Goal: Find specific page/section

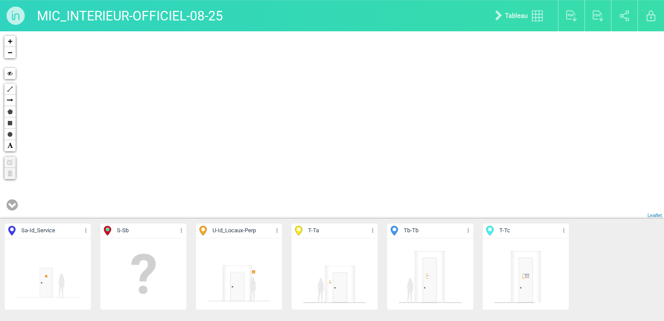
drag, startPoint x: 158, startPoint y: 145, endPoint x: 367, endPoint y: 145, distance: 208.7
click at [357, 145] on div "2 2 2 3 5 2 5 2 2 4 2 4 2 2 2 3 4 5 2 2 4 3 8 5 3 2 4 3 7 2 3 2 4 3 2 279-T 278…" at bounding box center [332, 124] width 664 height 187
drag, startPoint x: 266, startPoint y: 111, endPoint x: 384, endPoint y: 129, distance: 119.7
click at [377, 128] on div "2 279-T 278-T 277-T 276-T 2 335-T 64-Sa 341-Tb 2 2" at bounding box center [332, 124] width 664 height 187
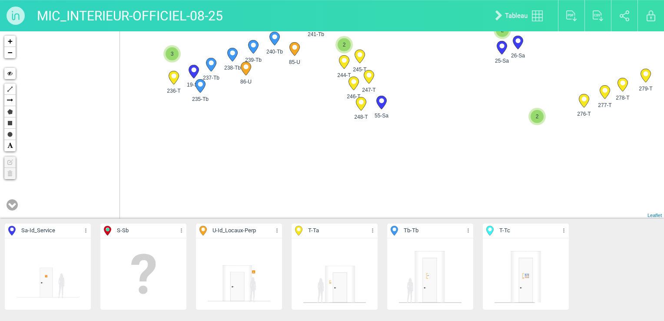
drag, startPoint x: 325, startPoint y: 167, endPoint x: 401, endPoint y: 204, distance: 84.8
click at [401, 204] on div "2 279-T 278-T 277-T 276-T 2 335-T 64-Sa 341-Tb 2 2" at bounding box center [332, 124] width 664 height 187
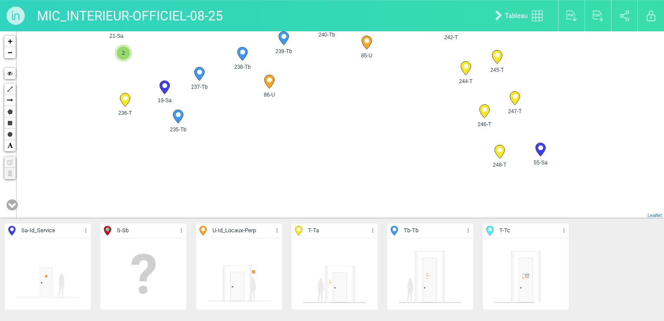
drag, startPoint x: 138, startPoint y: 137, endPoint x: 346, endPoint y: 192, distance: 215.5
click at [337, 189] on div "2 279-T 278-T 277-T 276-T 2 273-T 56-Sa 248-T 84-U" at bounding box center [332, 124] width 664 height 187
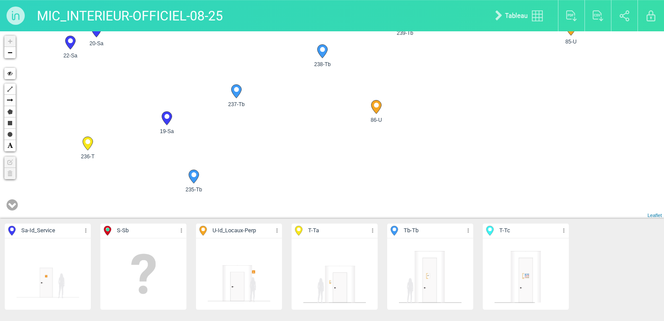
drag, startPoint x: 197, startPoint y: 138, endPoint x: 352, endPoint y: 184, distance: 161.7
click at [325, 181] on div "248-T 55-Sa 247-T 246-T" at bounding box center [332, 124] width 664 height 187
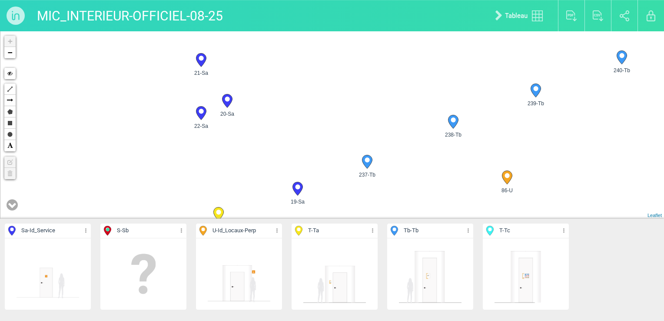
click at [225, 100] on icon at bounding box center [227, 100] width 10 height 13
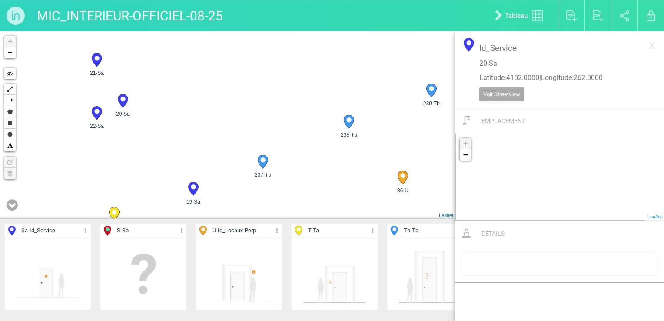
drag, startPoint x: 171, startPoint y: 123, endPoint x: 181, endPoint y: 139, distance: 18.7
click at [181, 139] on div "19-Sa 20-Sa 21-Sa 22-Sa" at bounding box center [228, 124] width 456 height 187
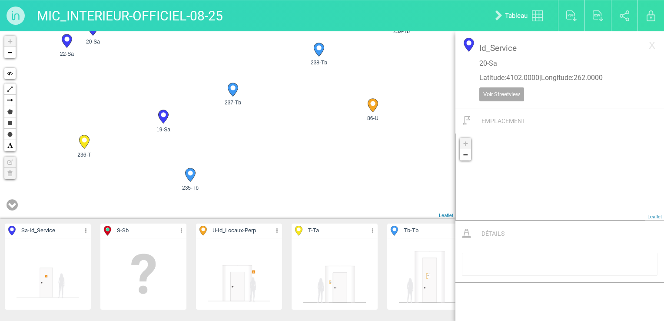
drag, startPoint x: 357, startPoint y: 176, endPoint x: 315, endPoint y: 85, distance: 100.0
click at [315, 85] on div "19-Sa 20-Sa 21-Sa 22-Sa" at bounding box center [228, 124] width 456 height 187
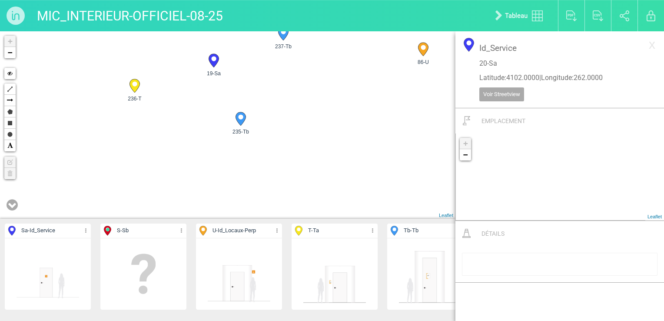
drag, startPoint x: 304, startPoint y: 153, endPoint x: 355, endPoint y: 98, distance: 75.1
click at [355, 98] on div "19-Sa 20-Sa 21-Sa 22-Sa" at bounding box center [228, 124] width 456 height 187
click at [135, 86] on icon at bounding box center [135, 85] width 10 height 13
click at [395, 97] on div "19-Sa 20-Sa 21-Sa 22-Sa" at bounding box center [228, 124] width 456 height 187
